Goal: Information Seeking & Learning: Learn about a topic

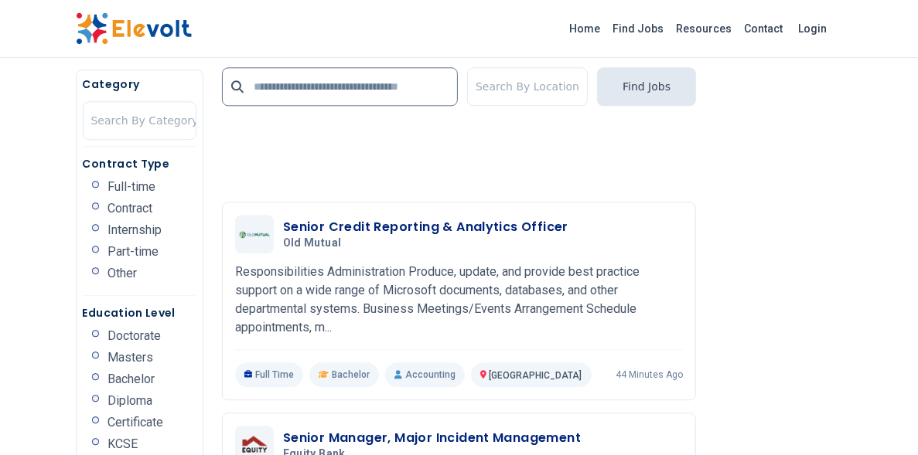
scroll to position [2387, 0]
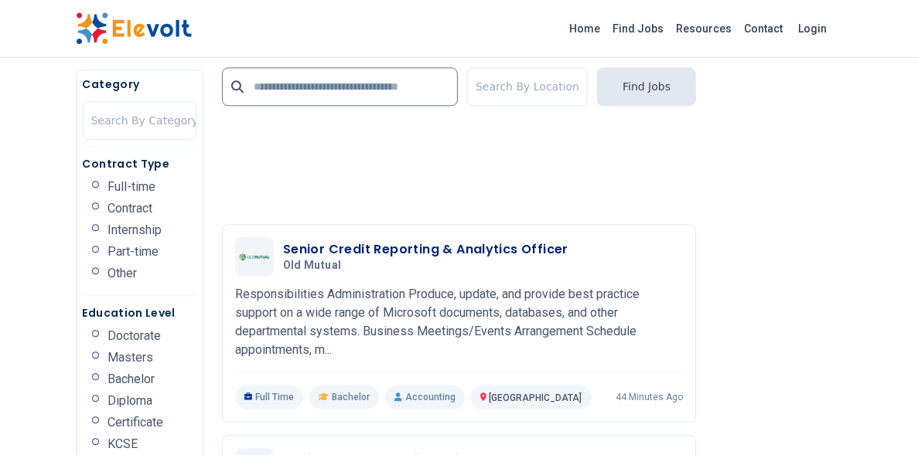
click at [92, 438] on div "KCSE" at bounding box center [115, 444] width 46 height 12
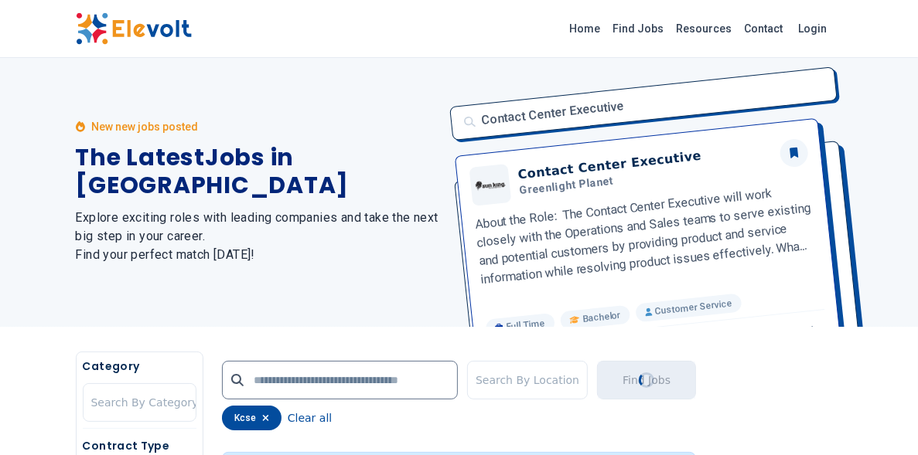
scroll to position [0, 0]
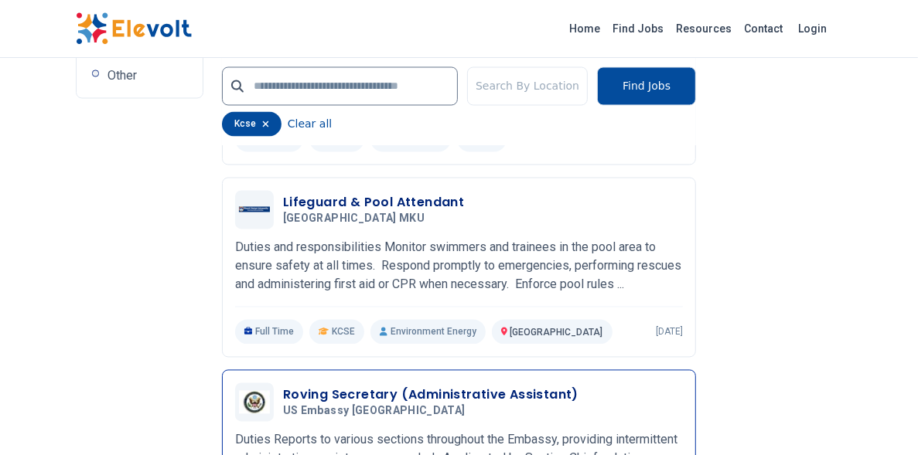
scroll to position [1747, 0]
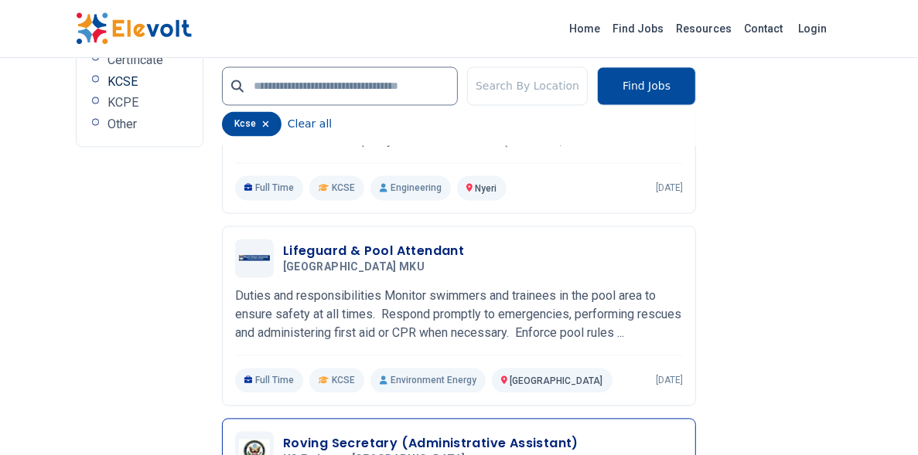
click at [339, 435] on h3 "Roving Secretary (Administrative Assistant)" at bounding box center [430, 444] width 295 height 19
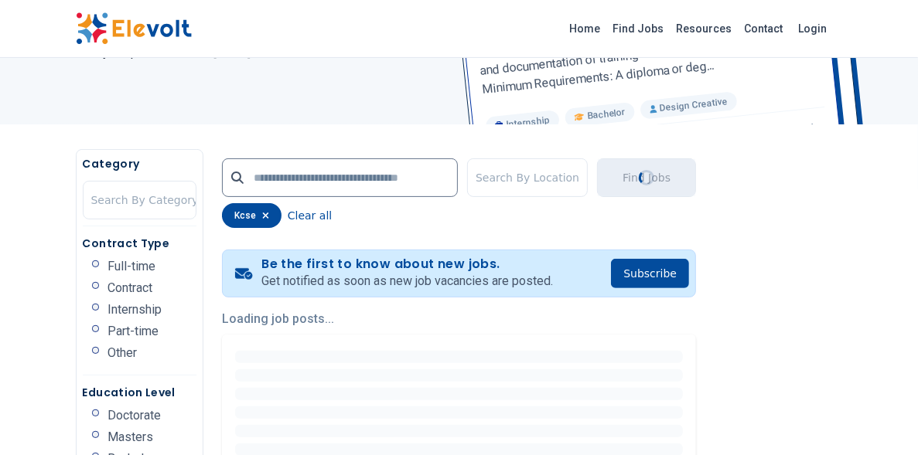
scroll to position [239, 0]
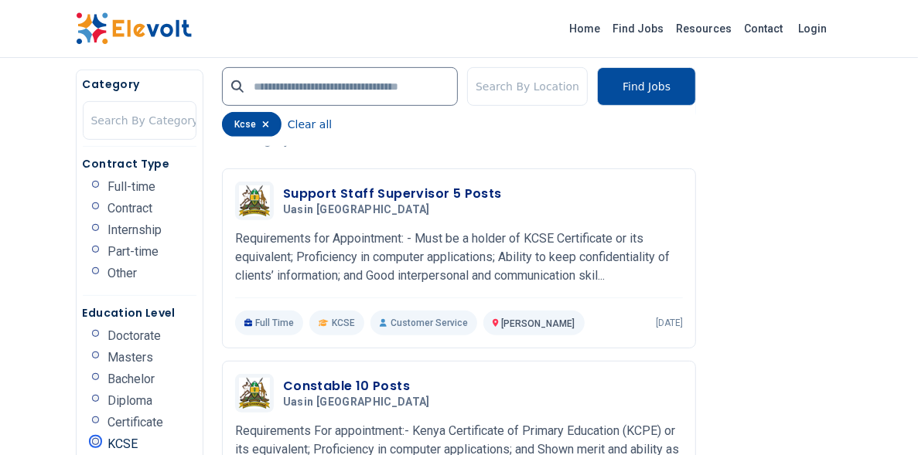
scroll to position [188, 0]
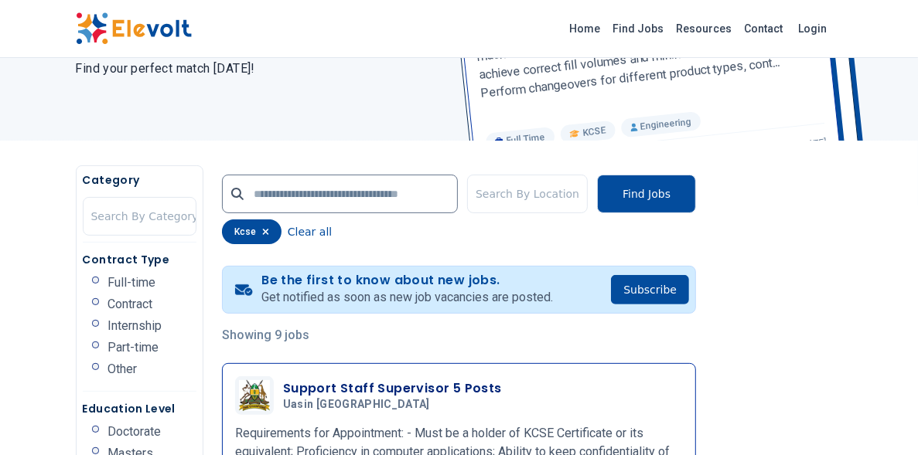
click at [343, 380] on h3 "Support Staff Supervisor 5 Posts" at bounding box center [392, 389] width 219 height 19
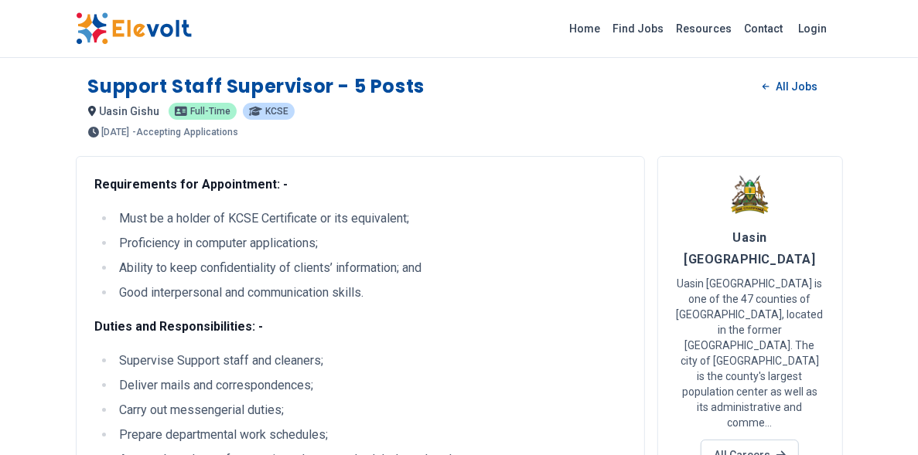
drag, startPoint x: 355, startPoint y: 315, endPoint x: 287, endPoint y: 319, distance: 68.2
click at [287, 319] on div "Requirements for Appointment: - Must be a holder of KCSE Certificate or its equ…" at bounding box center [360, 450] width 569 height 589
copy p "[DOMAIN_NAME]"
